Goal: Check status: Check status

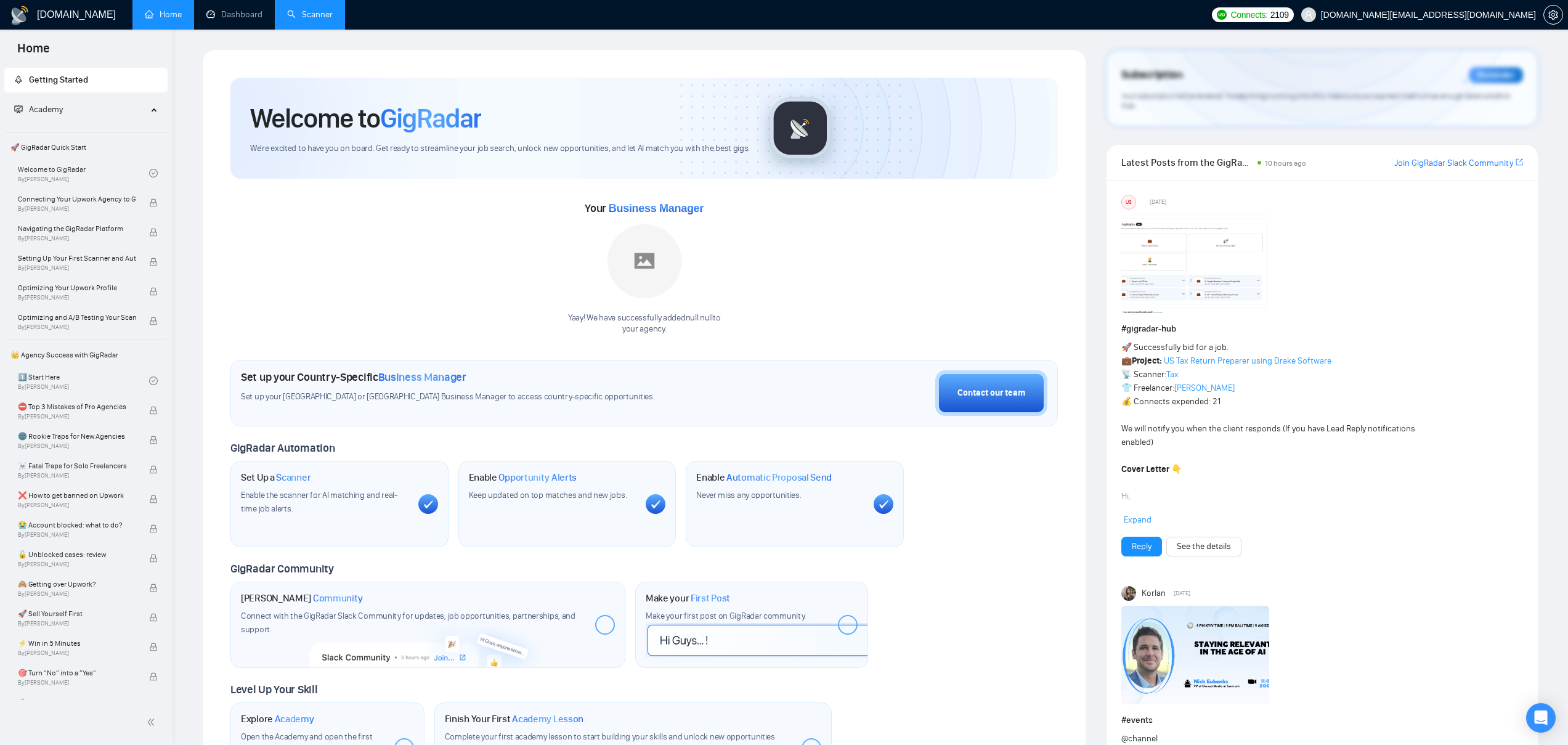
click at [315, 16] on link "Scanner" at bounding box center [310, 15] width 45 height 11
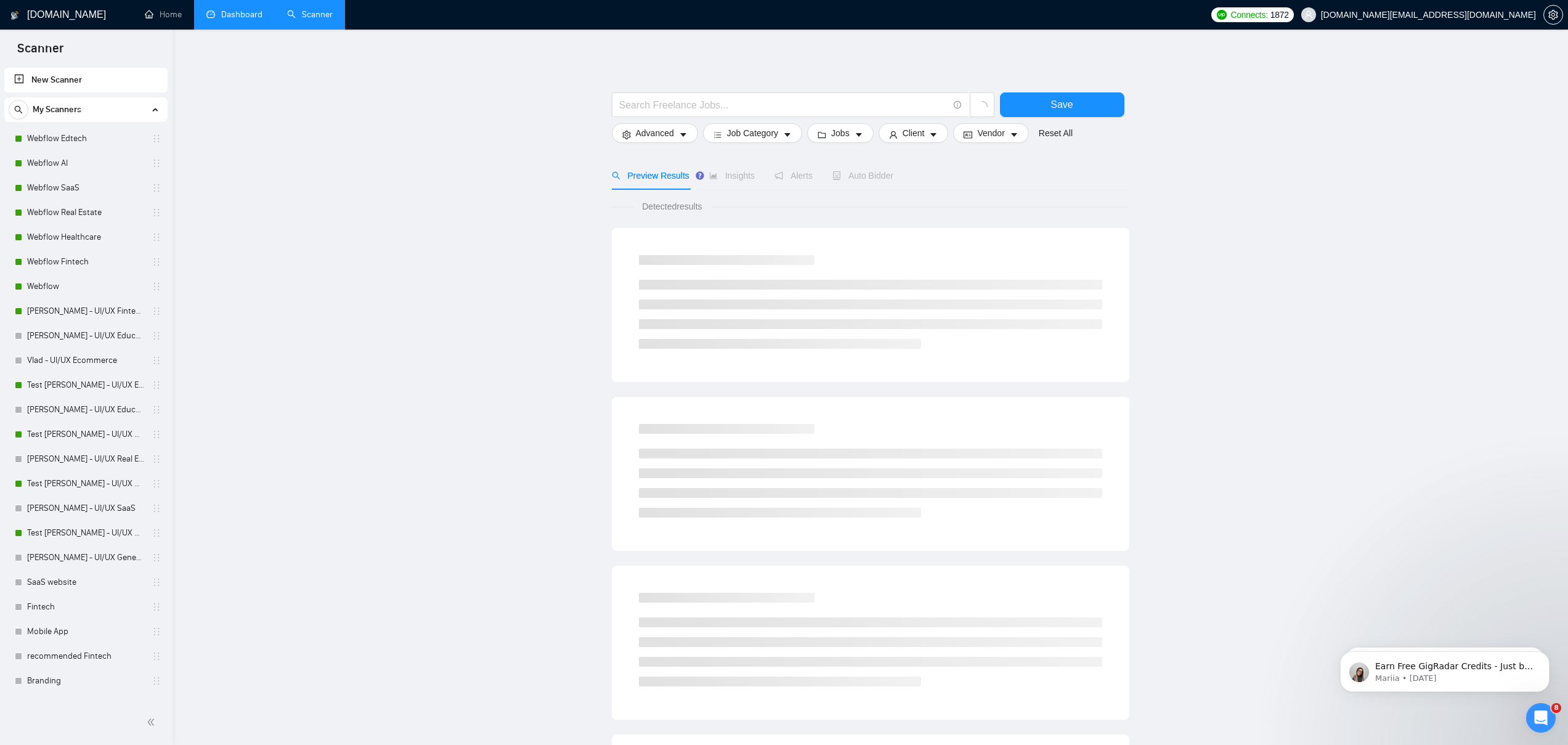
click at [237, 16] on link "Dashboard" at bounding box center [235, 15] width 56 height 11
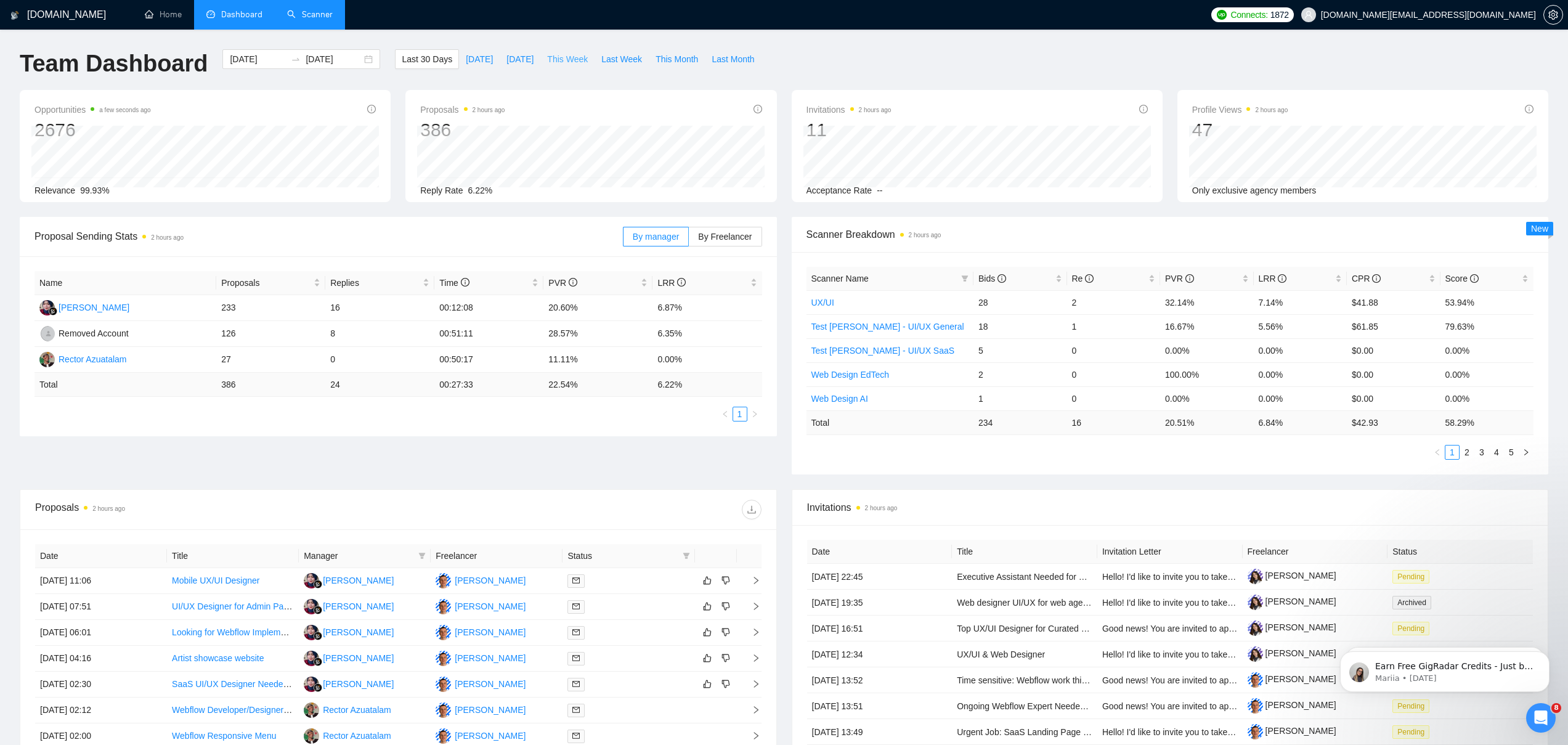
click at [563, 59] on span "This Week" at bounding box center [567, 59] width 41 height 14
type input "[DATE]"
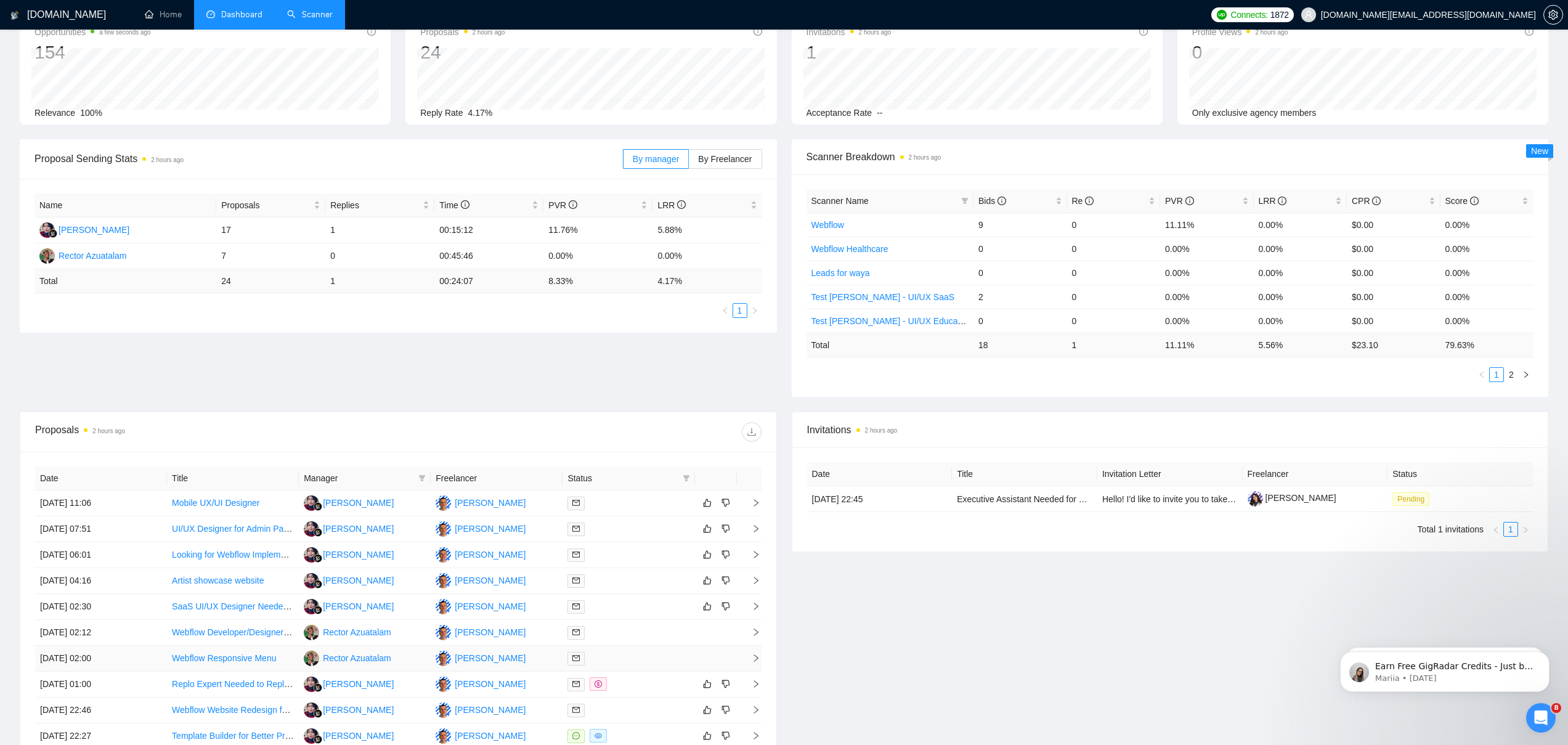
scroll to position [214, 0]
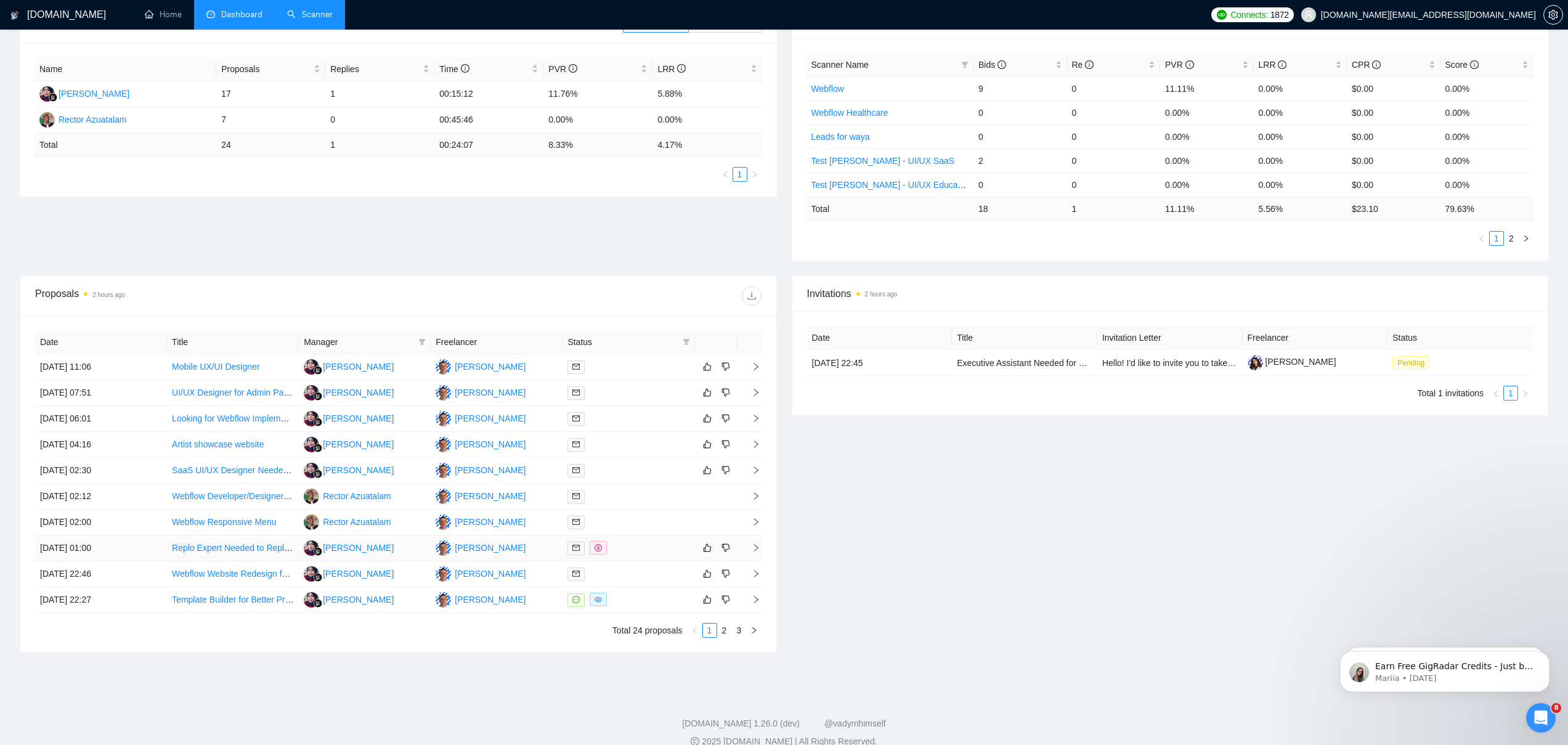
click at [652, 546] on div at bounding box center [628, 548] width 122 height 15
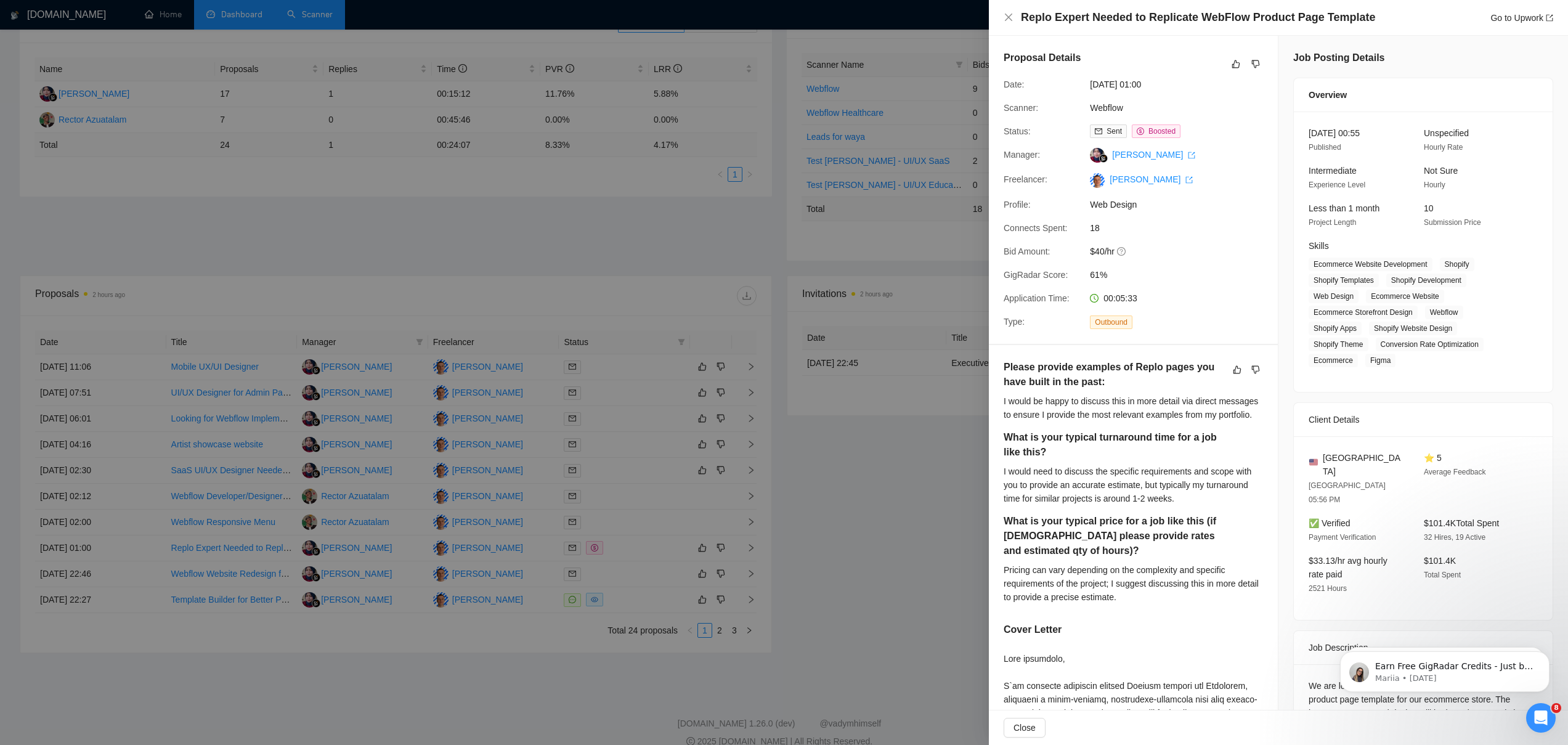
click at [815, 395] on div at bounding box center [784, 372] width 1568 height 745
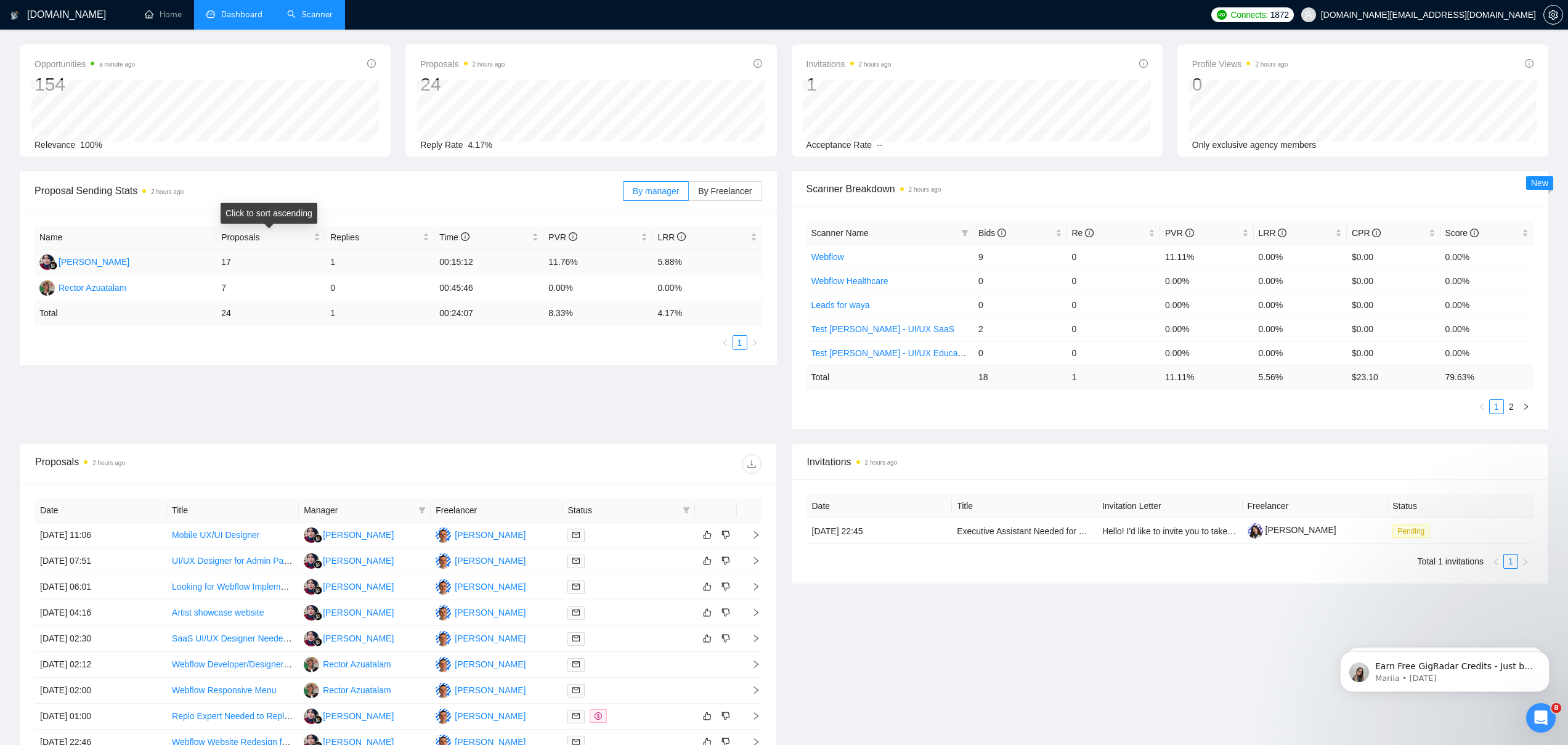
scroll to position [210, 0]
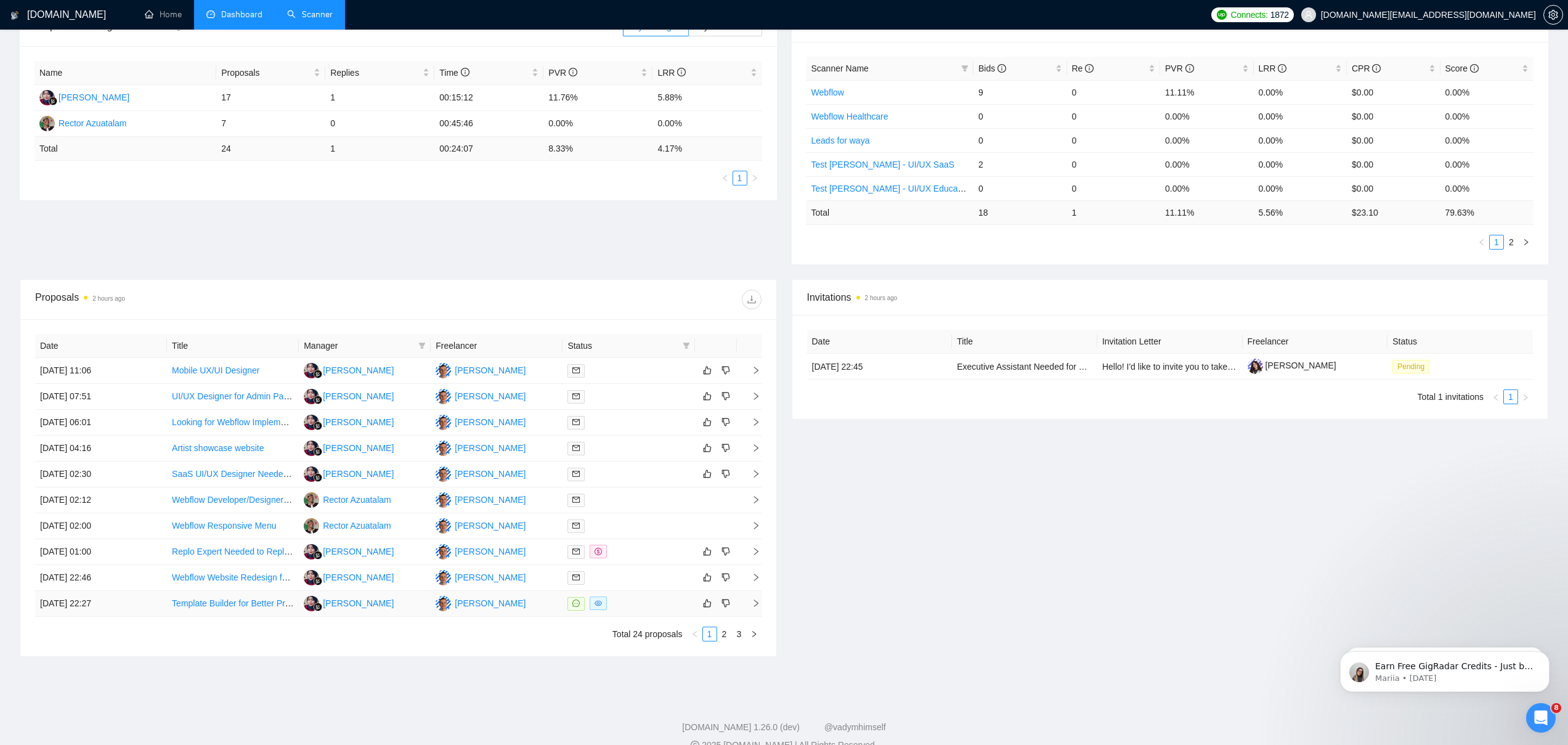
click at [150, 602] on td "[DATE] 22:27" at bounding box center [101, 604] width 131 height 26
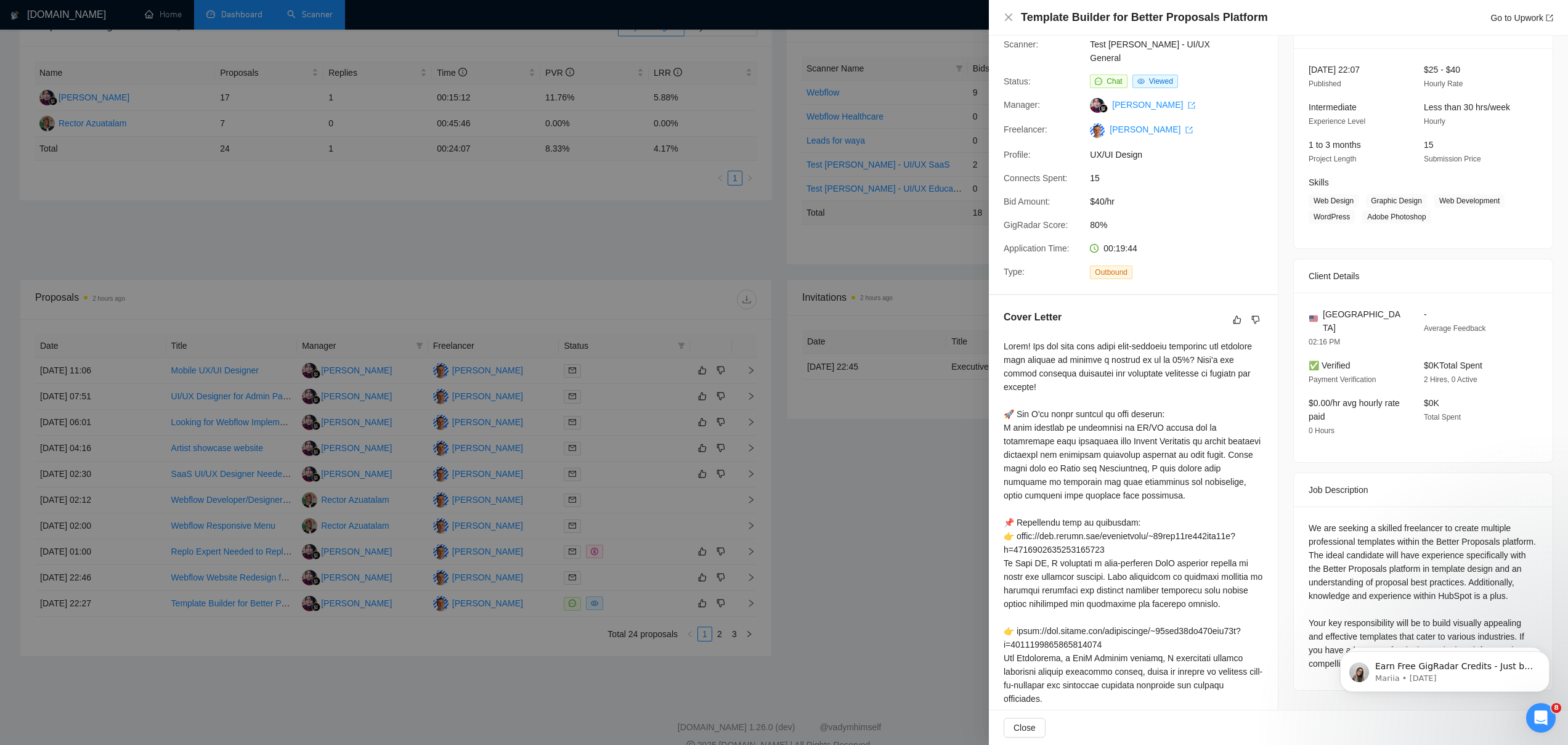
scroll to position [0, 0]
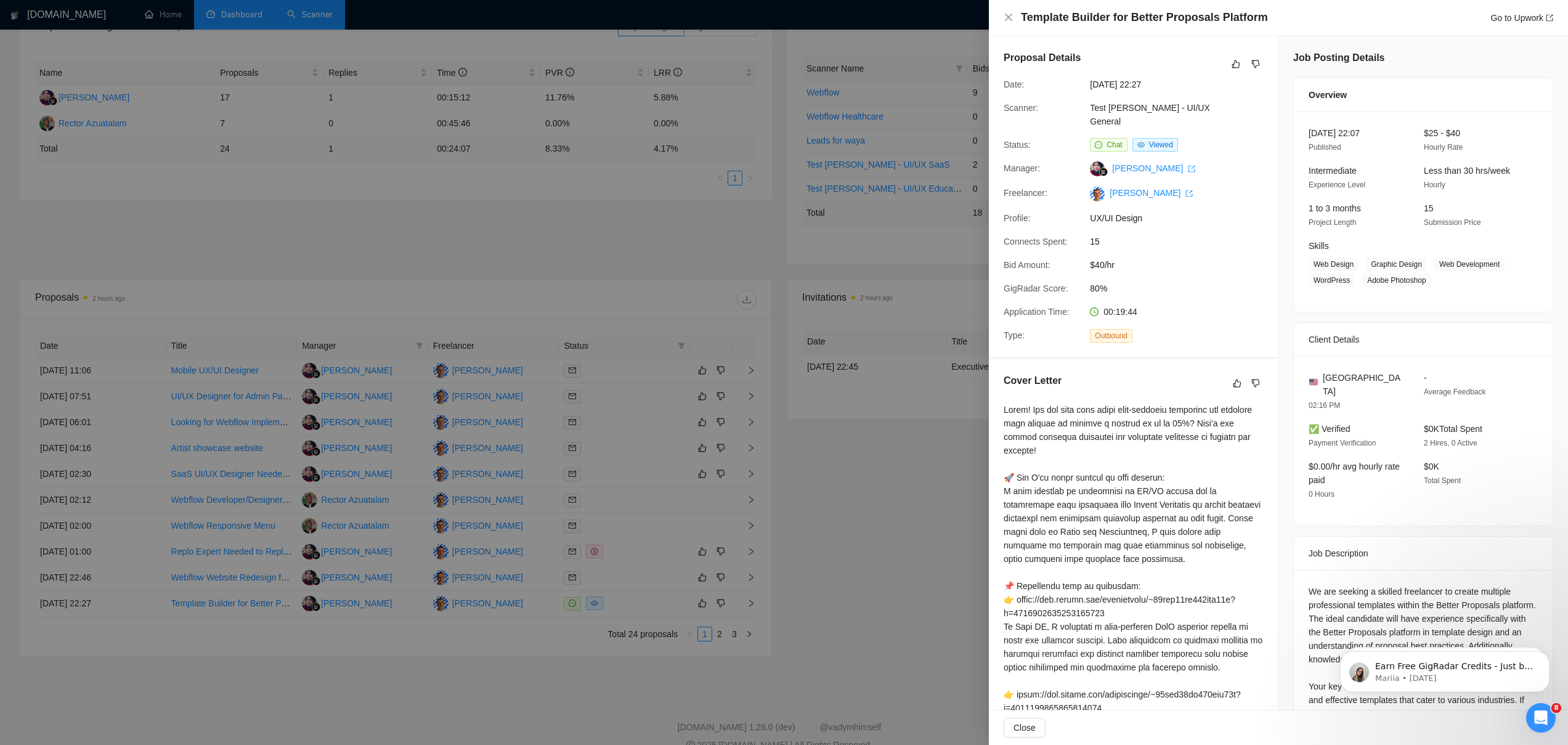
click at [863, 527] on div at bounding box center [784, 372] width 1568 height 745
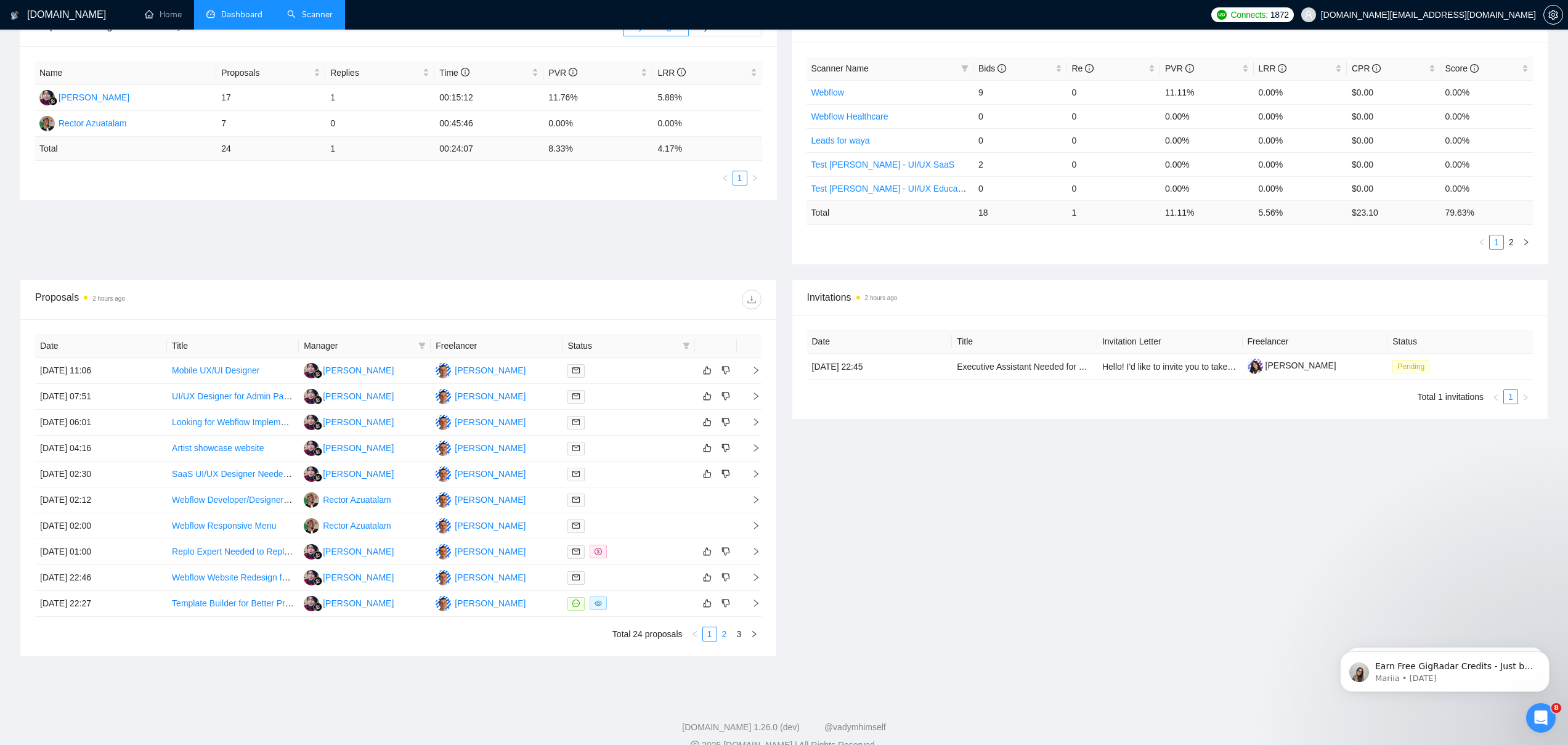
click at [729, 632] on link "2" at bounding box center [724, 634] width 14 height 14
click at [736, 633] on link "3" at bounding box center [739, 634] width 14 height 14
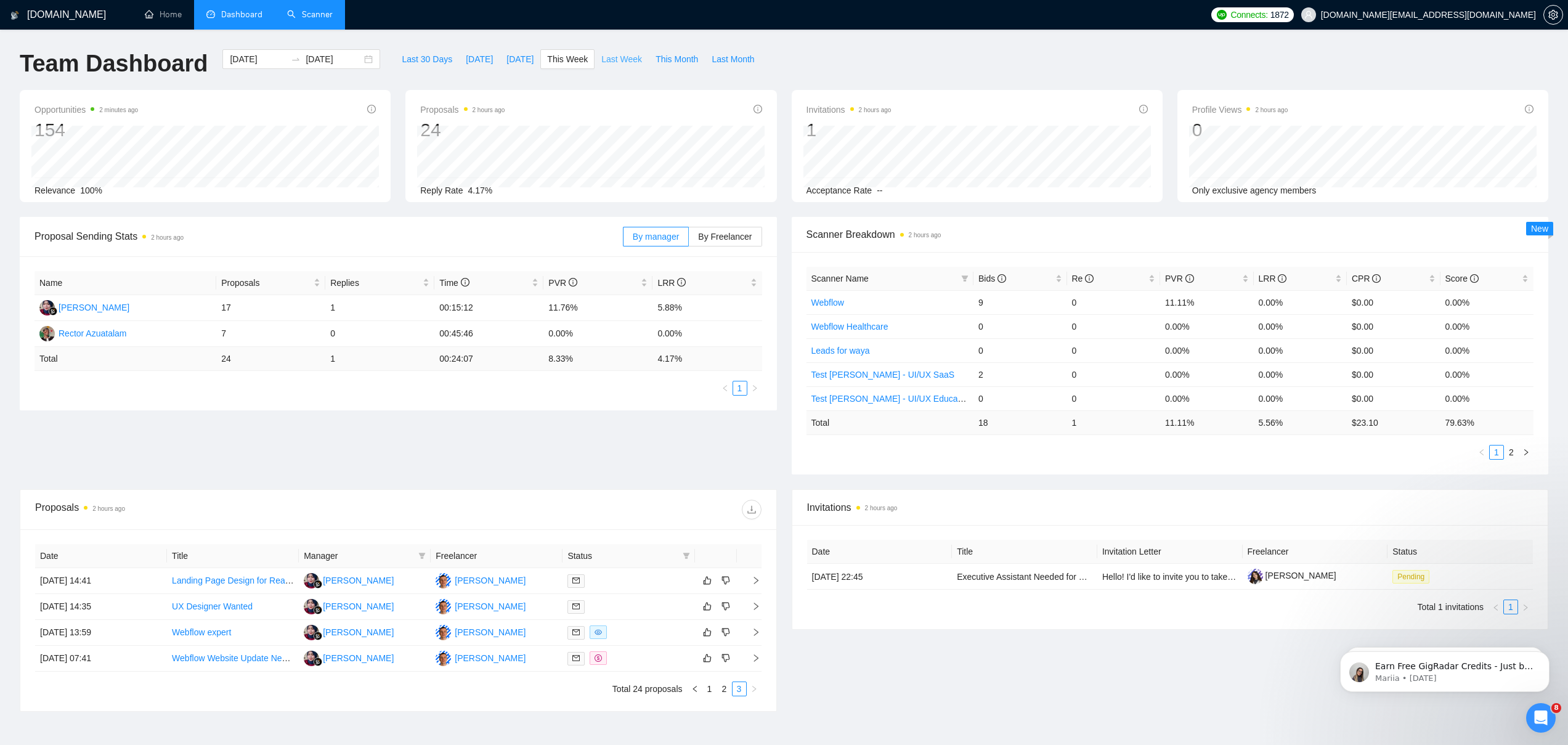
click at [622, 61] on span "Last Week" at bounding box center [621, 59] width 41 height 14
type input "[DATE]"
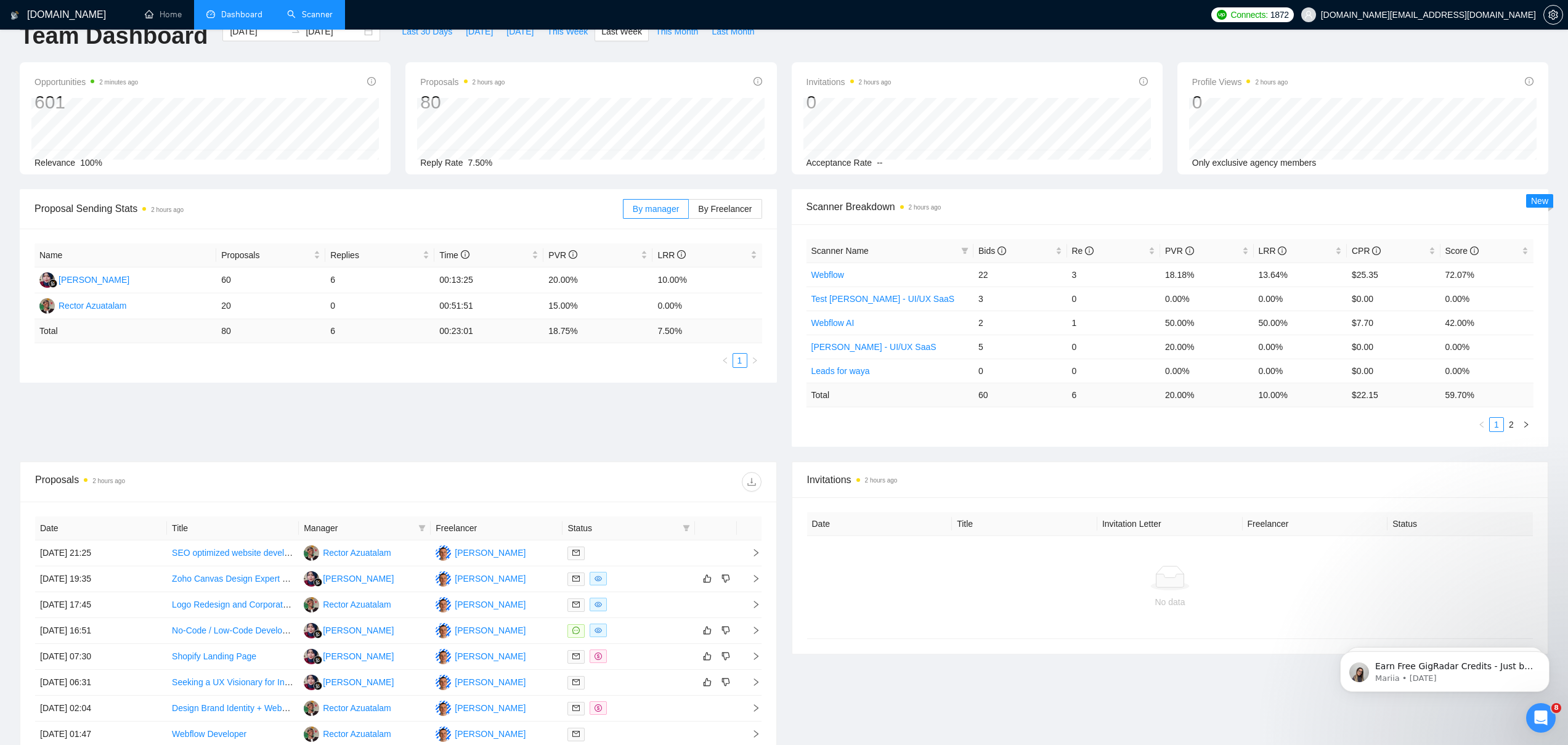
scroll to position [194, 0]
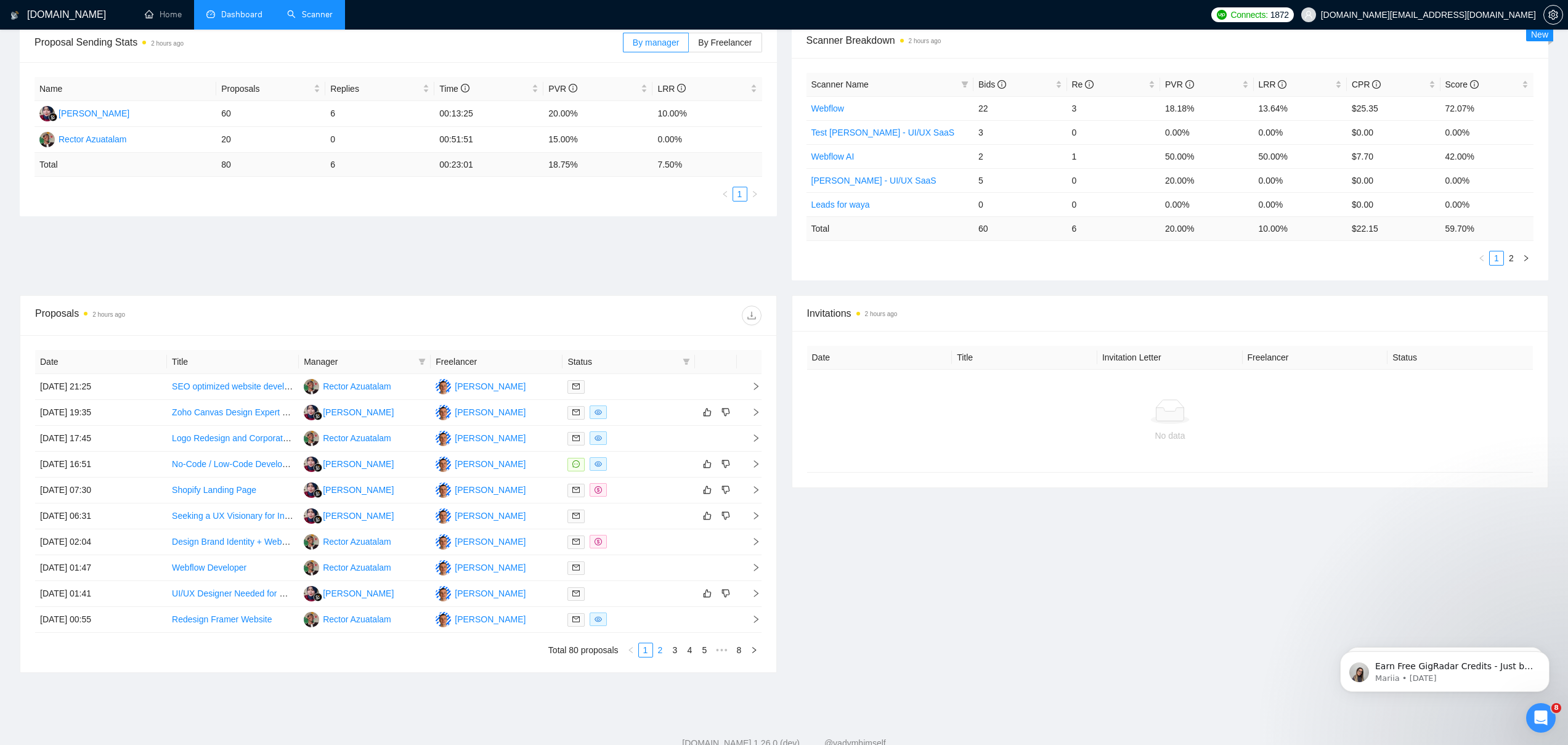
click at [658, 653] on link "2" at bounding box center [660, 650] width 14 height 14
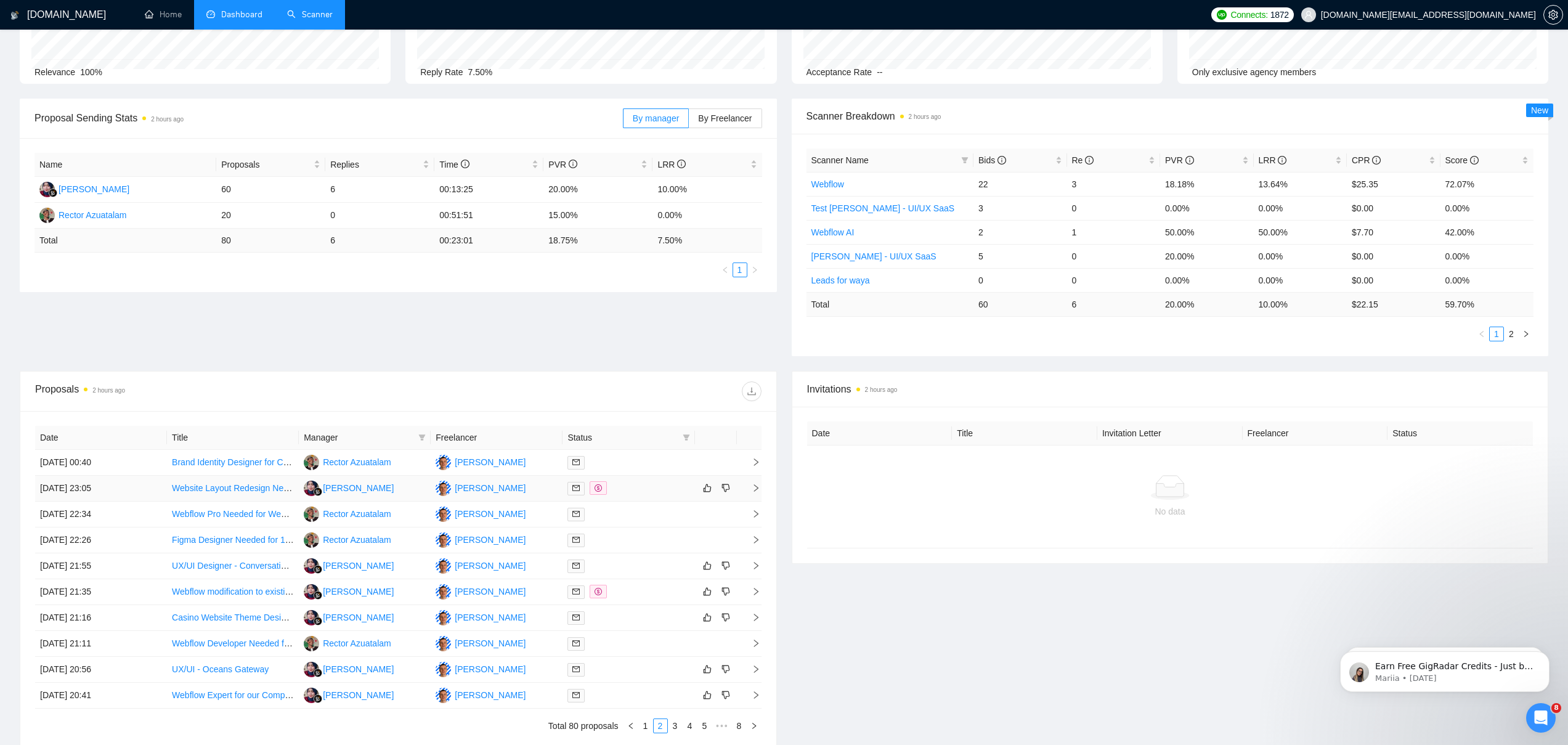
scroll to position [0, 0]
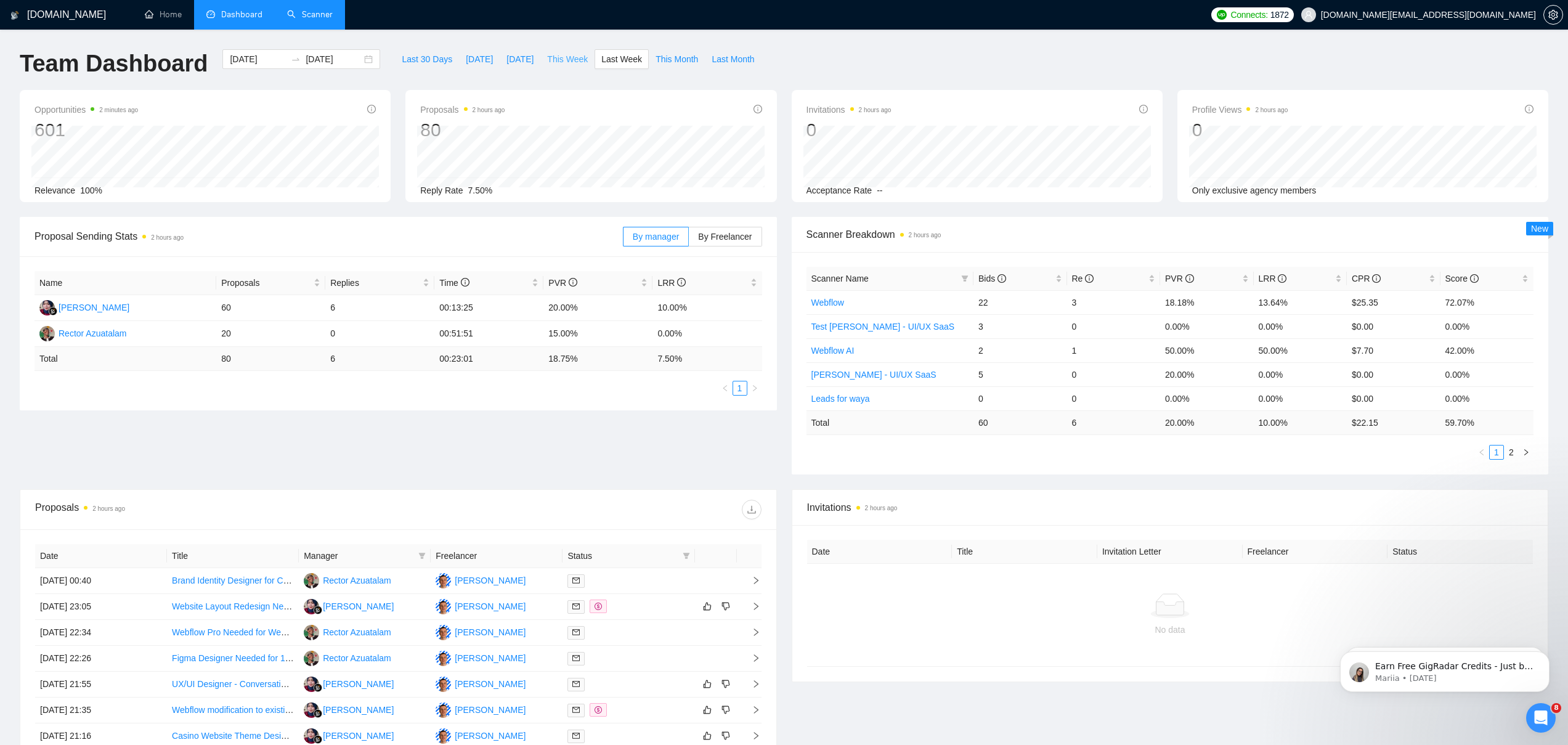
click at [572, 61] on span "This Week" at bounding box center [567, 59] width 41 height 14
type input "[DATE]"
